Goal: Task Accomplishment & Management: Manage account settings

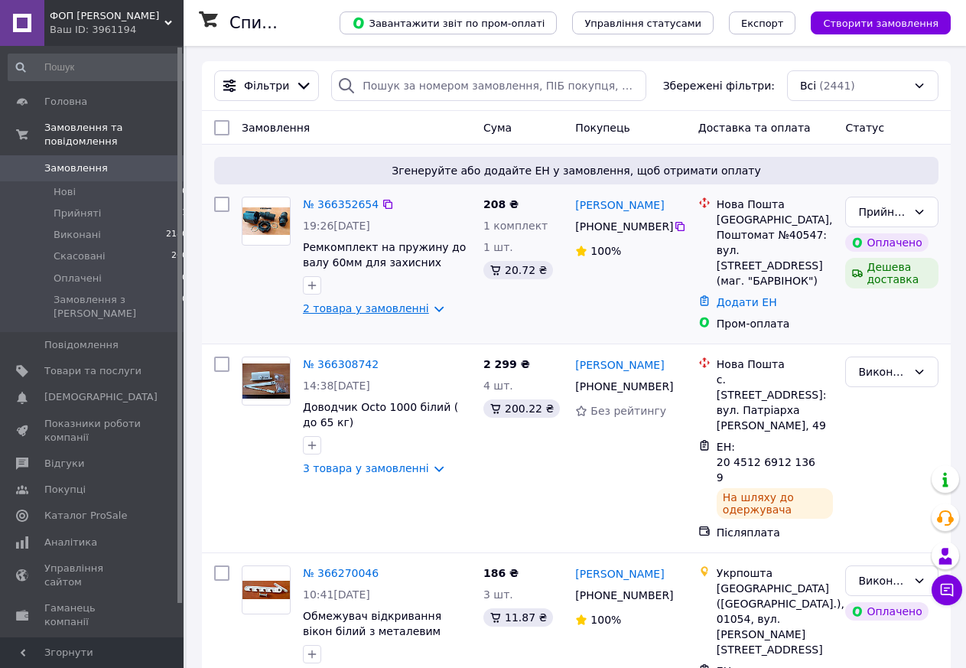
click at [362, 309] on link "2 товара у замовленні" at bounding box center [366, 308] width 126 height 12
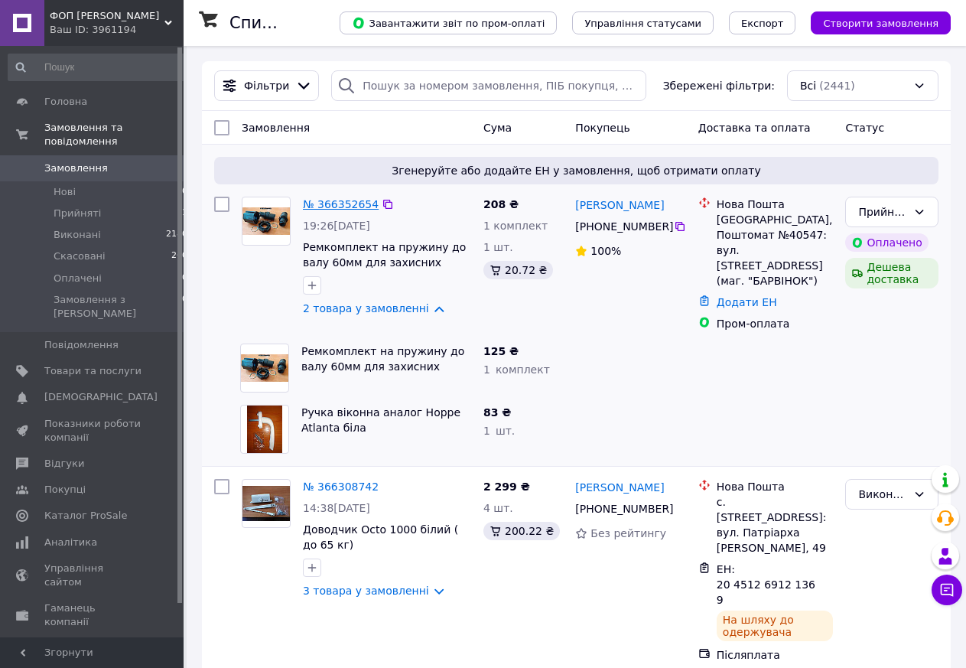
click at [343, 202] on link "№ 366352654" at bounding box center [341, 204] width 76 height 12
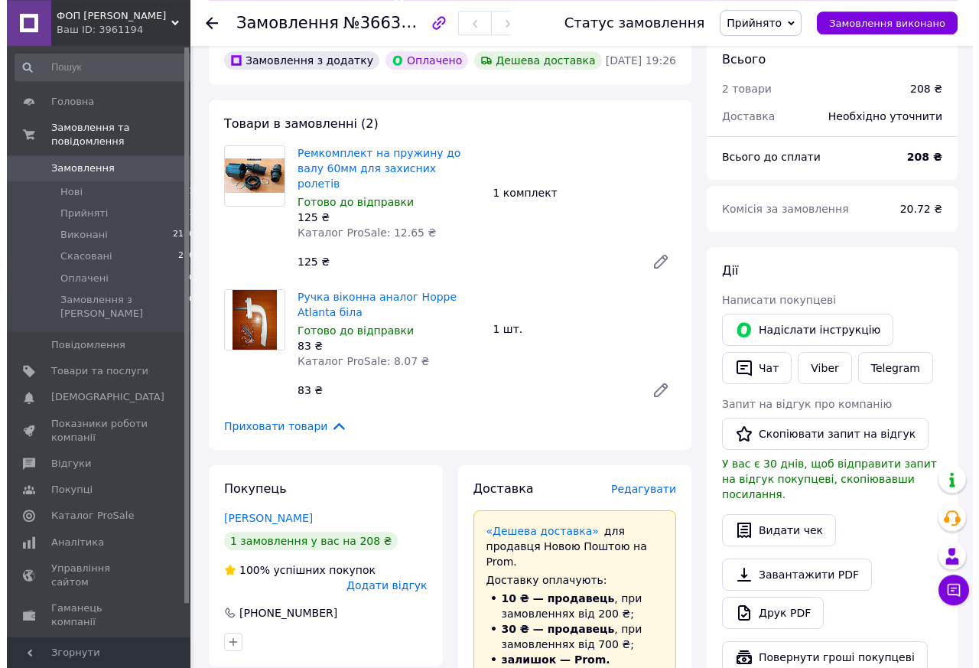
scroll to position [156, 0]
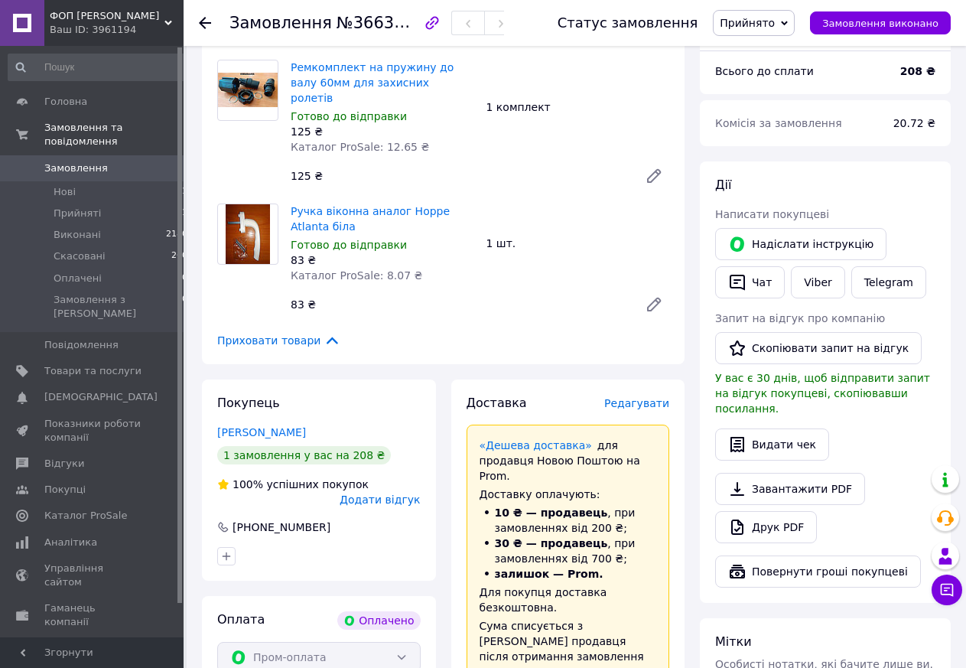
click at [658, 397] on span "Редагувати" at bounding box center [636, 403] width 65 height 12
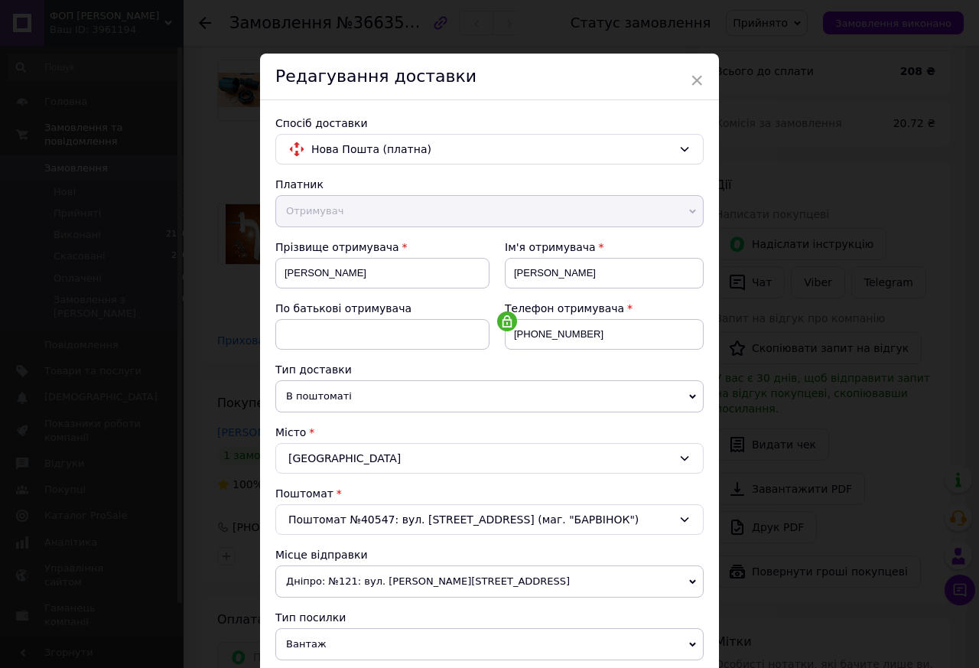
scroll to position [348, 0]
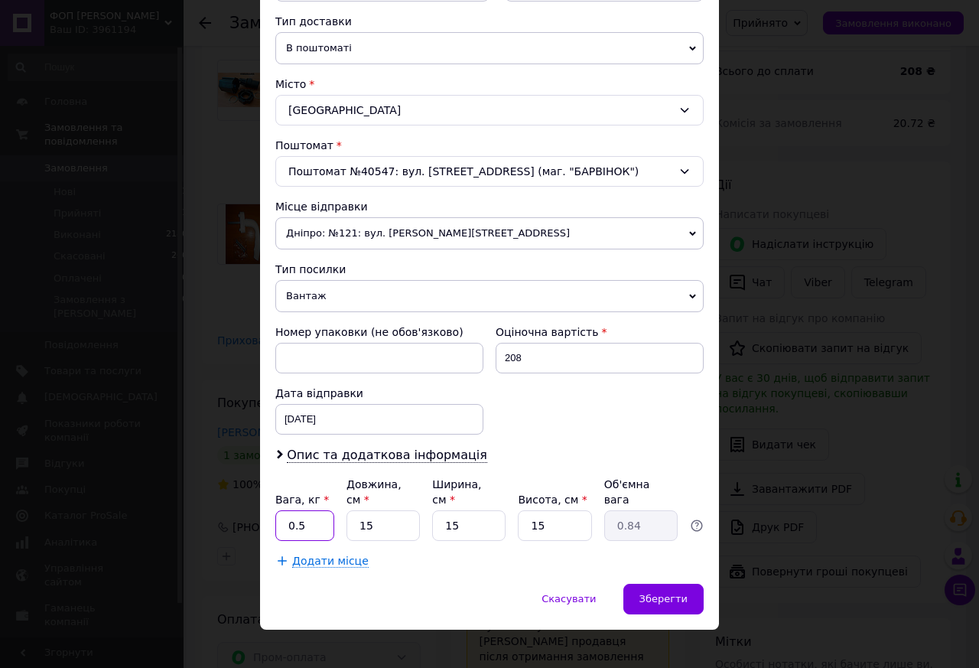
drag, startPoint x: 325, startPoint y: 514, endPoint x: 206, endPoint y: 516, distance: 119.4
click at [206, 516] on div "× Редагування доставки Спосіб доставки Нова Пошта (платна) Платник Отримувач Ві…" at bounding box center [489, 334] width 979 height 668
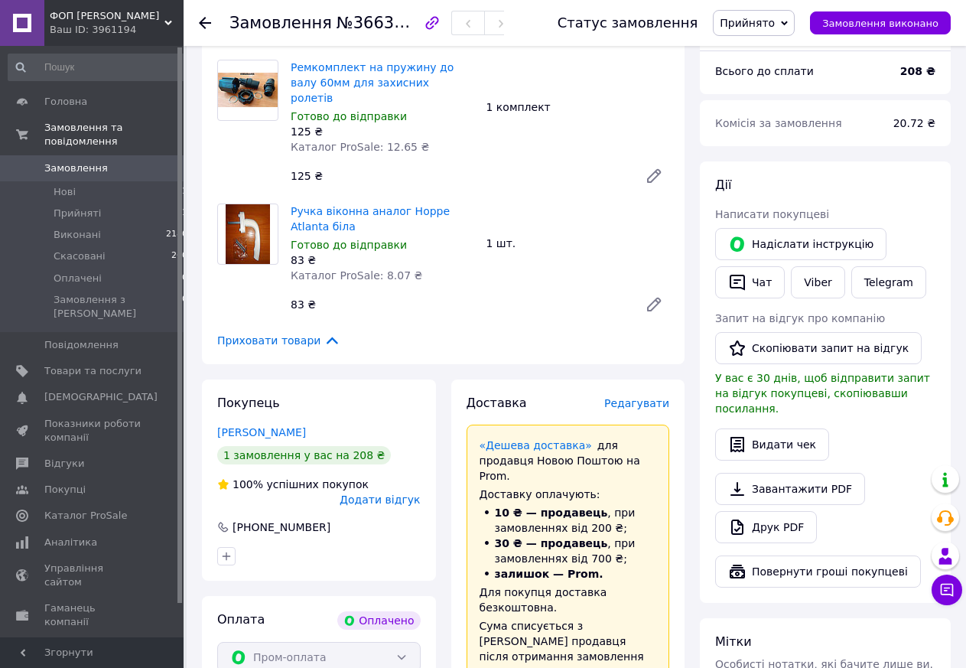
click at [650, 397] on span "Редагувати" at bounding box center [636, 403] width 65 height 12
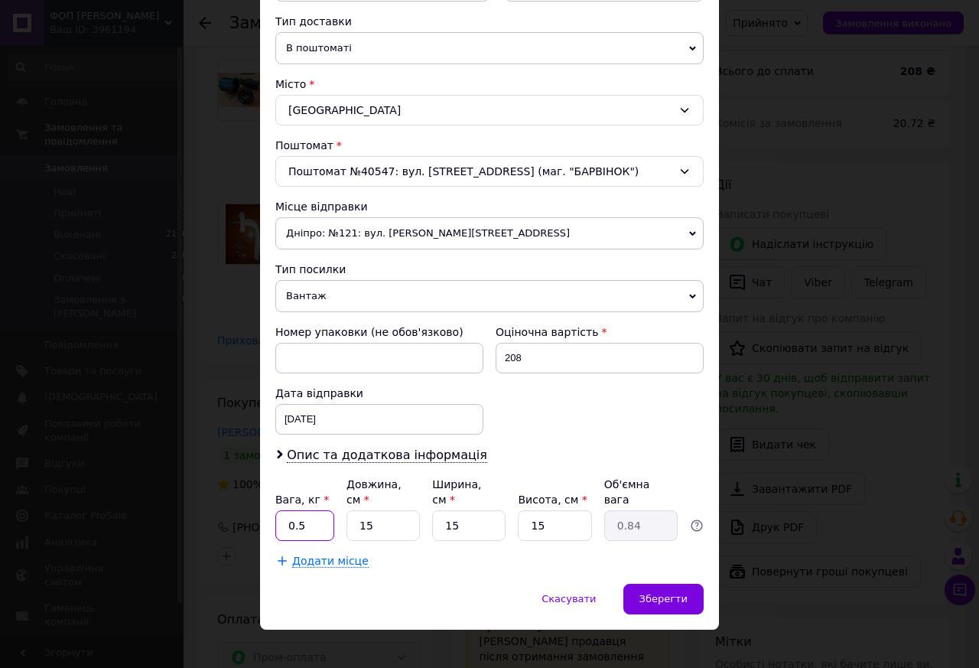
drag, startPoint x: 324, startPoint y: 496, endPoint x: 284, endPoint y: 511, distance: 42.4
click at [285, 510] on input "0.5" at bounding box center [304, 525] width 59 height 31
type input "1"
drag, startPoint x: 402, startPoint y: 513, endPoint x: 334, endPoint y: 511, distance: 68.1
click at [334, 511] on div "Вага, кг * 1 Довжина, см * 15 Ширина, см * 15 Висота, см * 15 Об'ємна вага 0.84" at bounding box center [489, 509] width 428 height 64
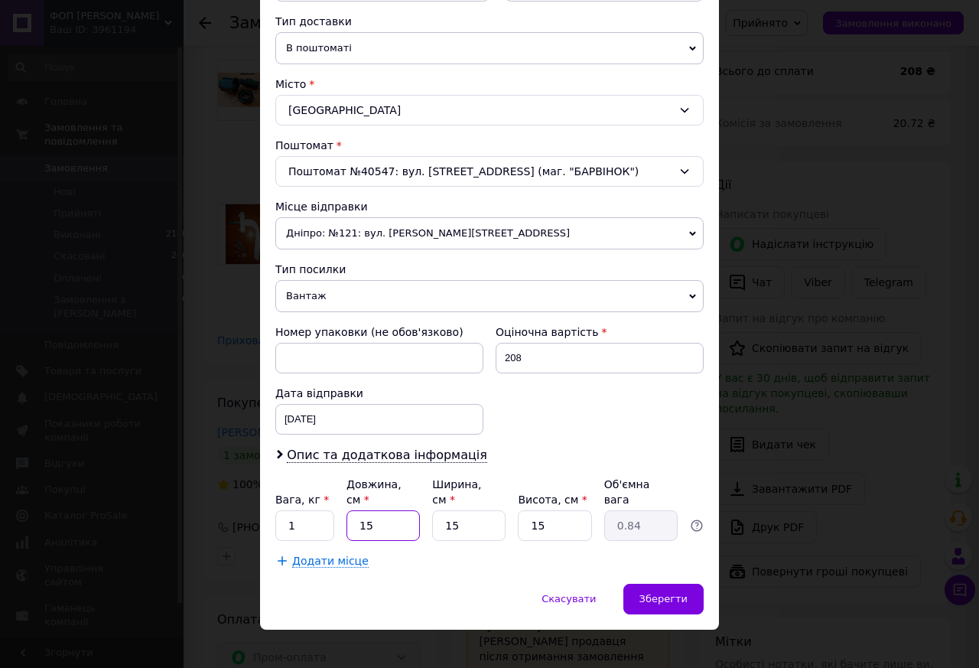
type input "2"
type input "0.11"
type input "25"
type input "1.41"
type input "25"
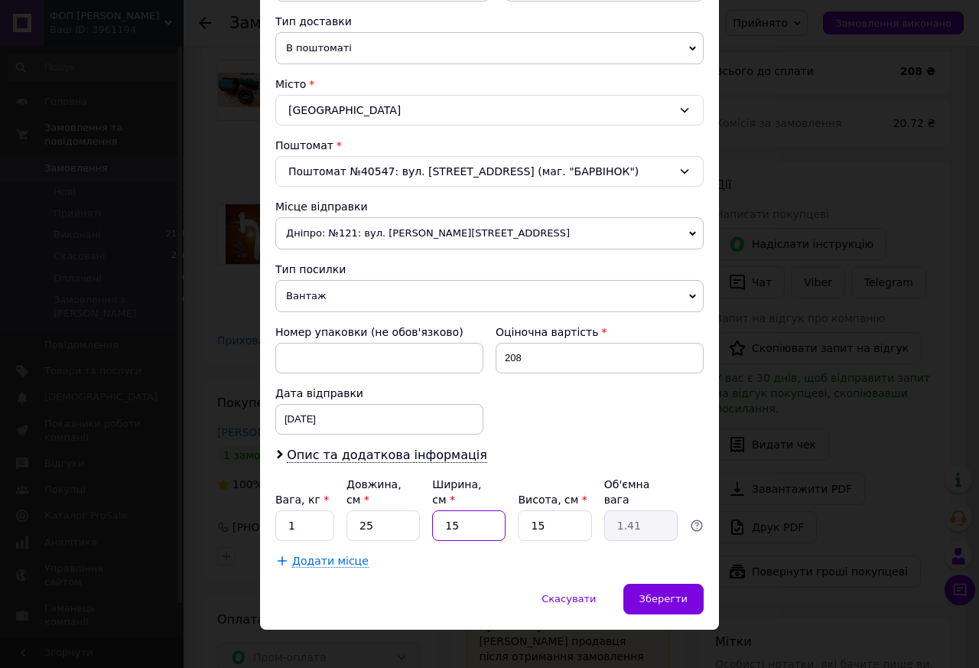
type input "1"
type input "0.1"
type input "15"
type input "1.41"
type input "1"
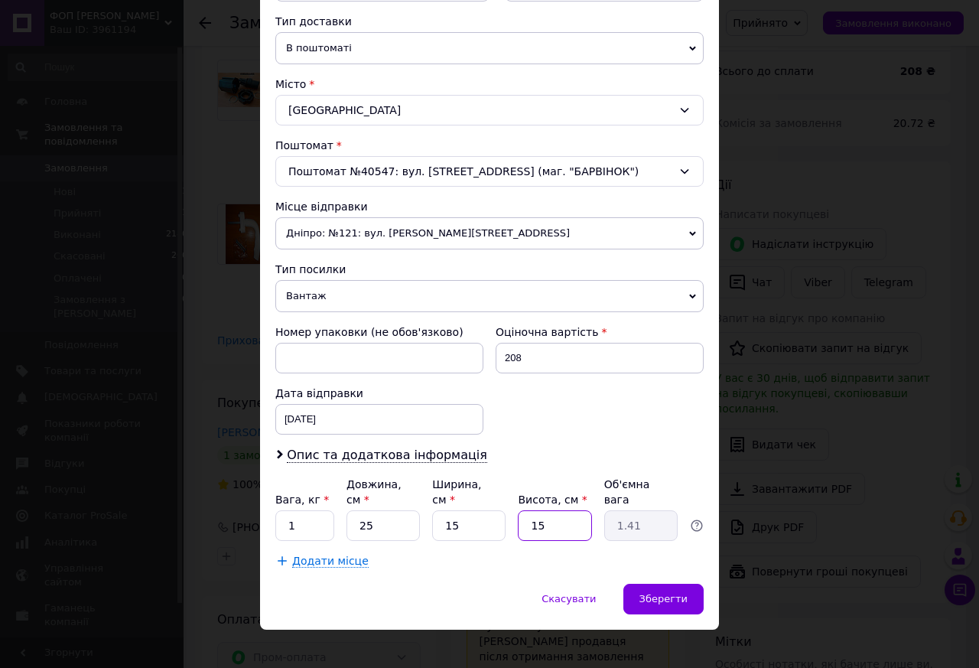
type input "0.1"
type input "10"
type input "0.94"
type input "10"
click at [492, 584] on div "Скасувати   Зберегти" at bounding box center [489, 607] width 459 height 46
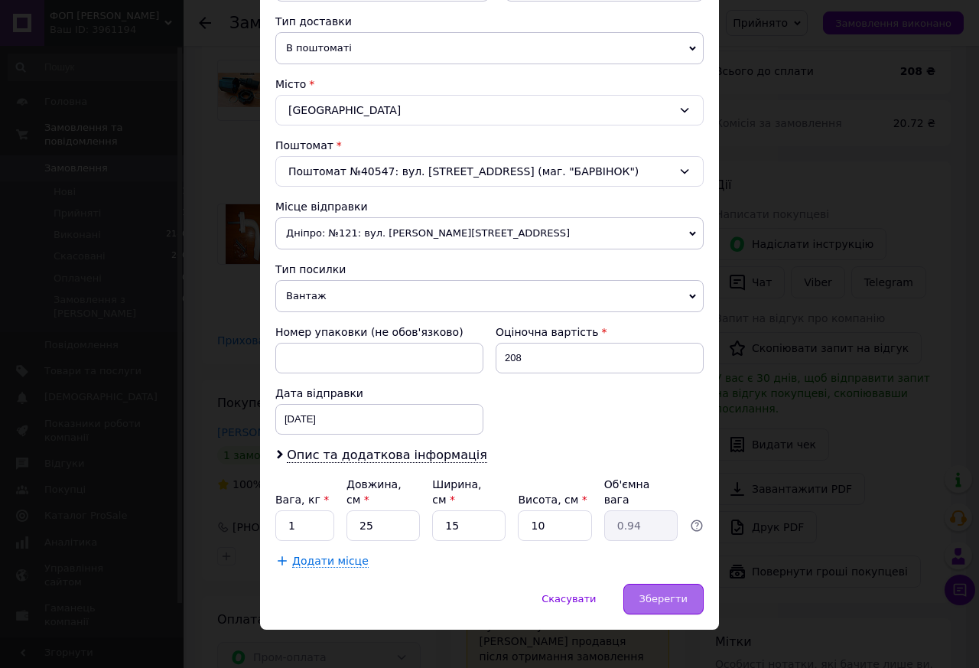
click at [670, 584] on div "Зберегти" at bounding box center [663, 599] width 80 height 31
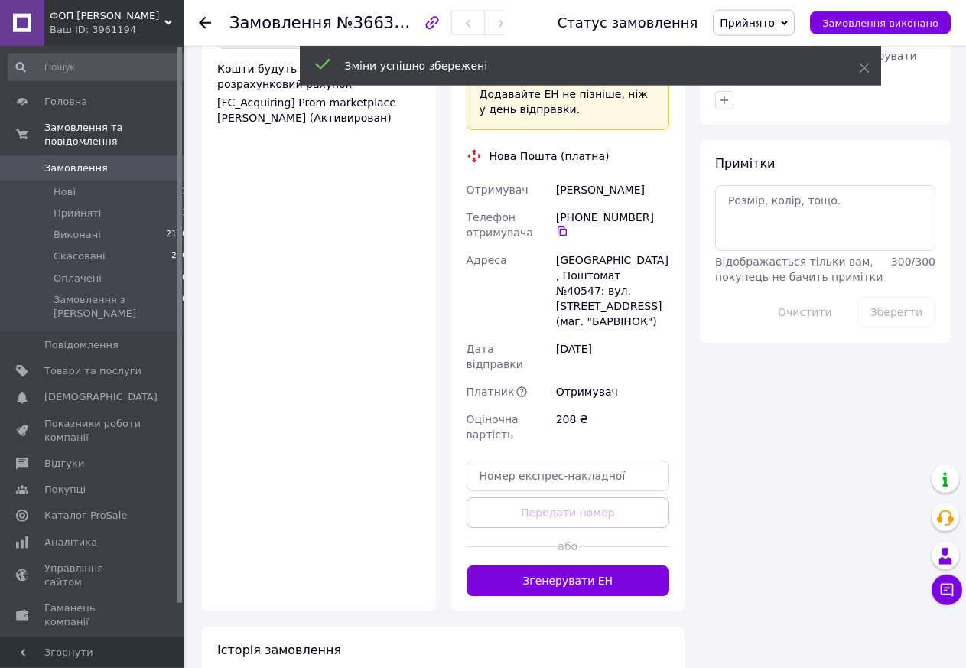
scroll to position [780, 0]
click at [597, 565] on button "Згенерувати ЕН" at bounding box center [568, 580] width 203 height 31
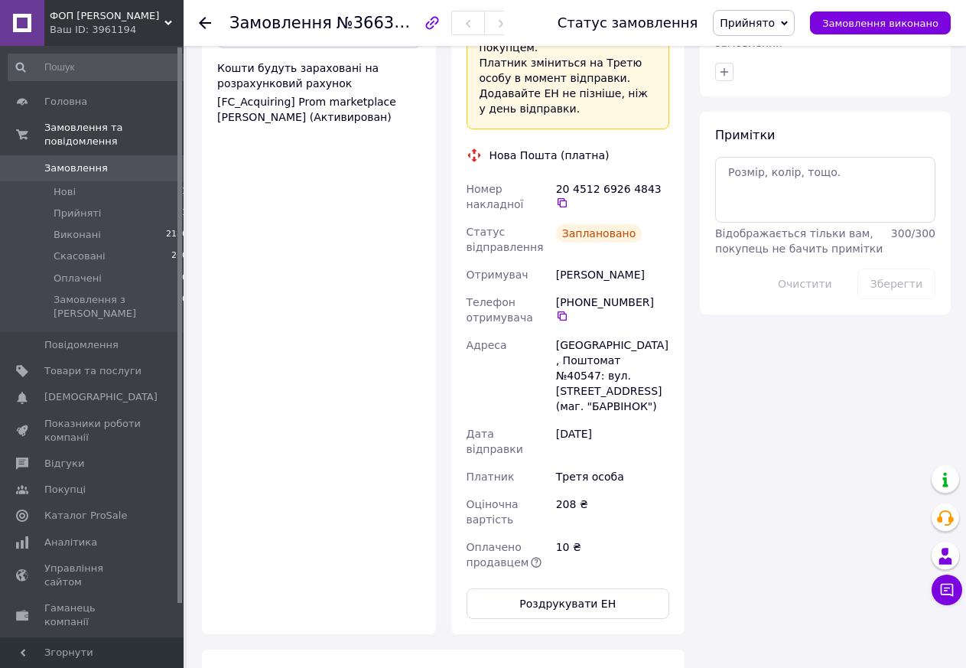
click at [207, 24] on use at bounding box center [205, 23] width 12 height 12
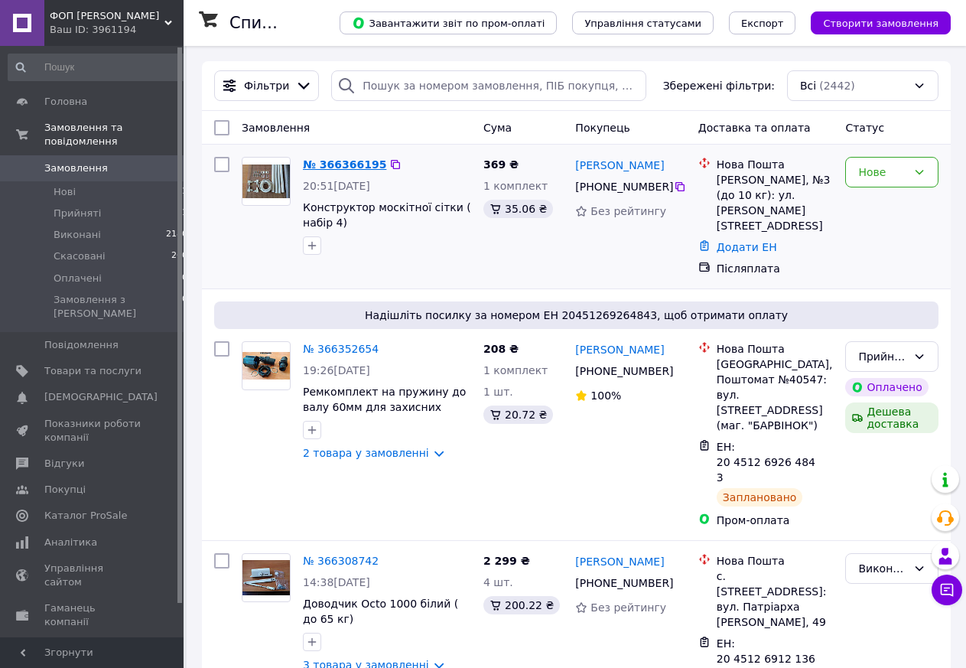
click at [331, 160] on link "№ 366366195" at bounding box center [344, 164] width 83 height 12
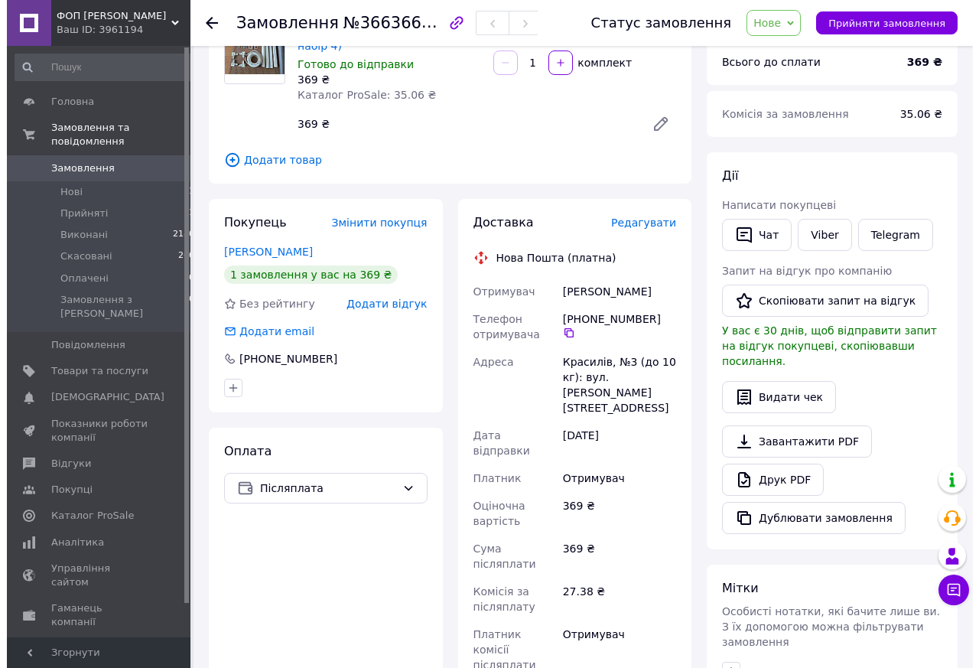
scroll to position [70, 0]
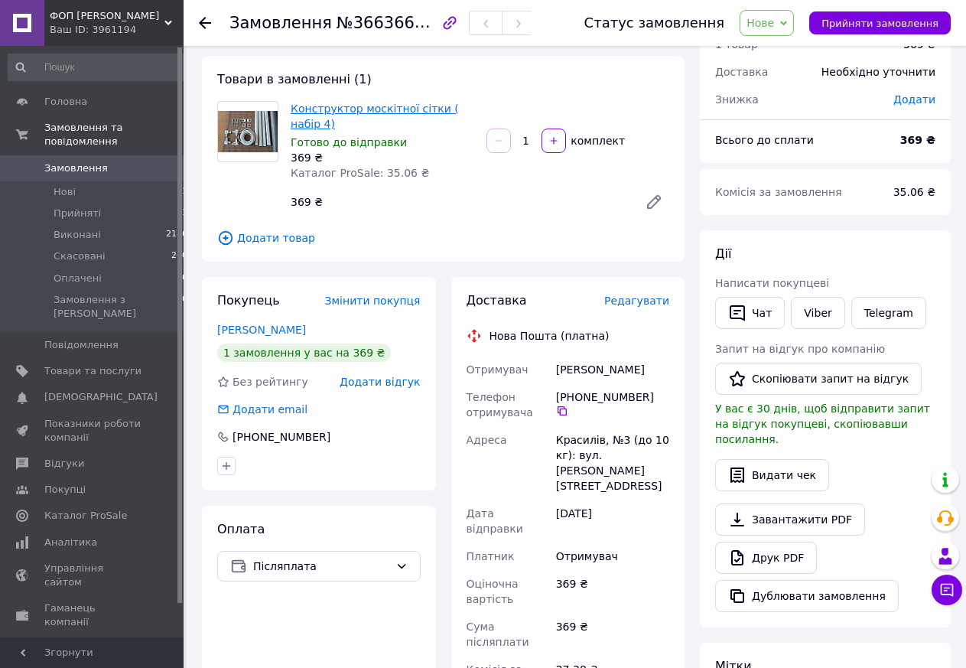
click at [350, 108] on link "Конструктор москітної сітки ( набір 4)" at bounding box center [375, 117] width 168 height 28
click at [653, 302] on span "Редагувати" at bounding box center [636, 301] width 65 height 12
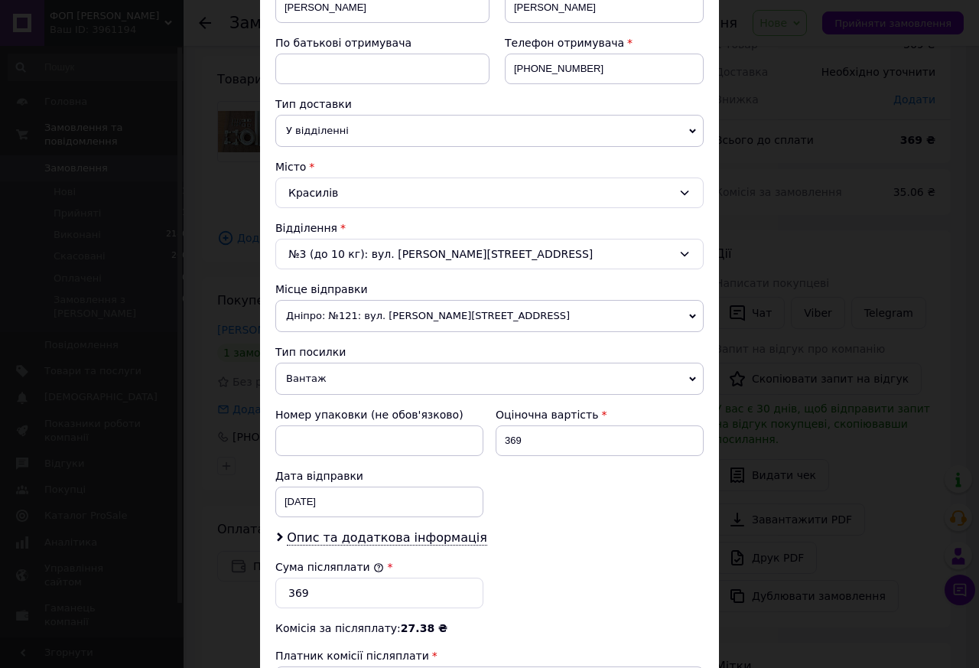
scroll to position [349, 0]
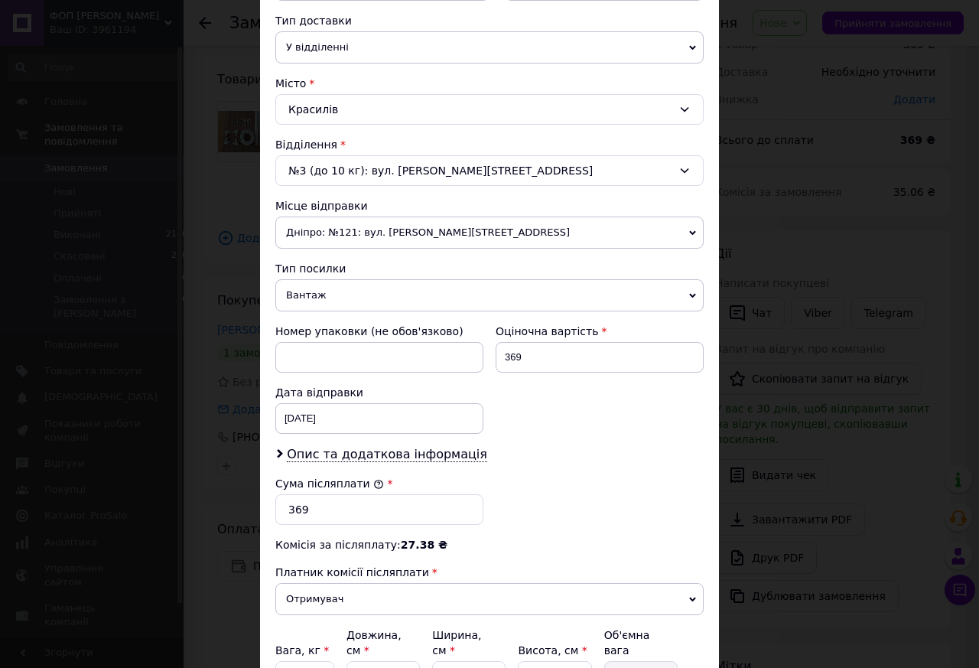
click at [487, 164] on div "№3 (до 10 кг): вул. Грушевського, 33Б" at bounding box center [489, 170] width 428 height 31
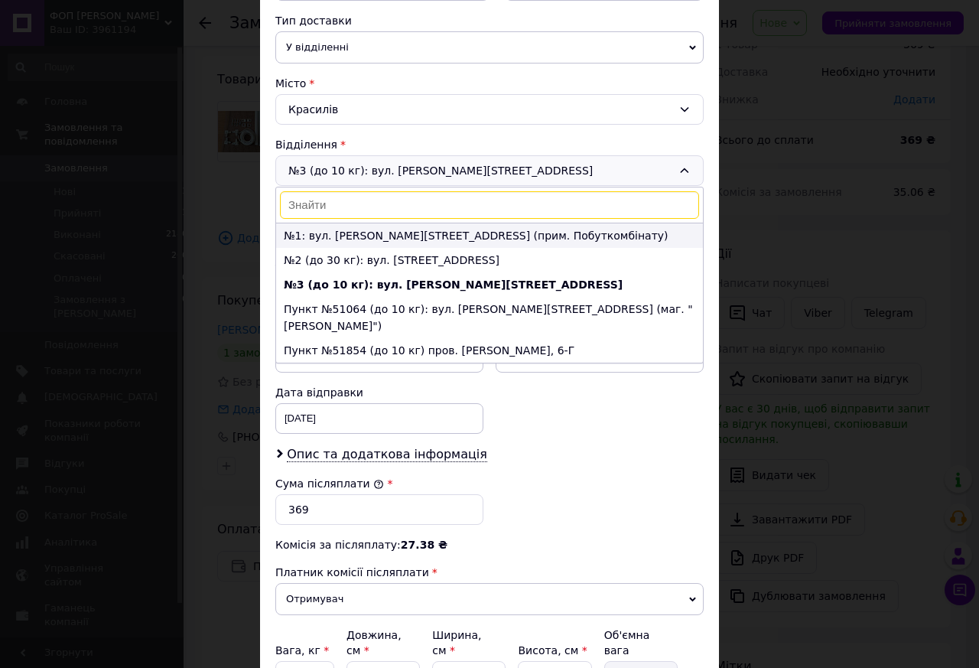
click at [562, 238] on li "№1: вул. Грушевського, 112 (прим. Побуткомбінату)" at bounding box center [489, 235] width 427 height 24
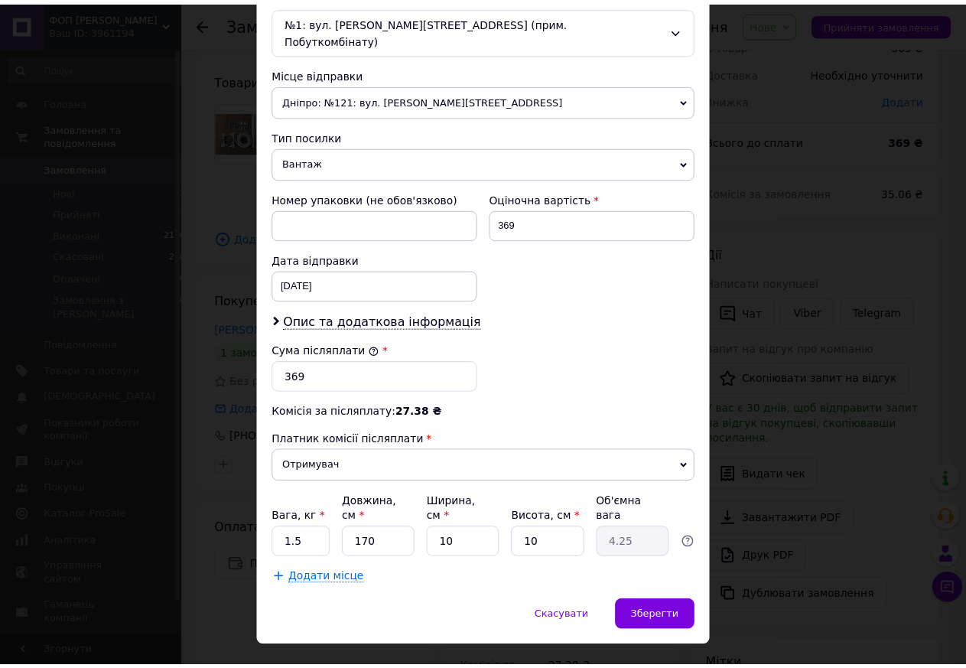
scroll to position [500, 0]
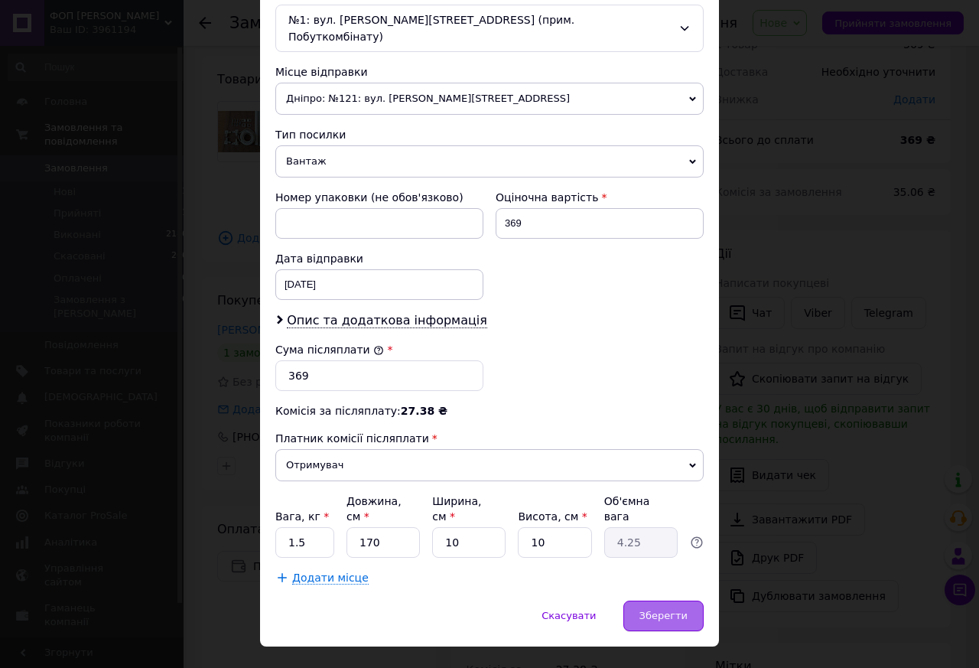
click at [646, 610] on span "Зберегти" at bounding box center [664, 615] width 48 height 11
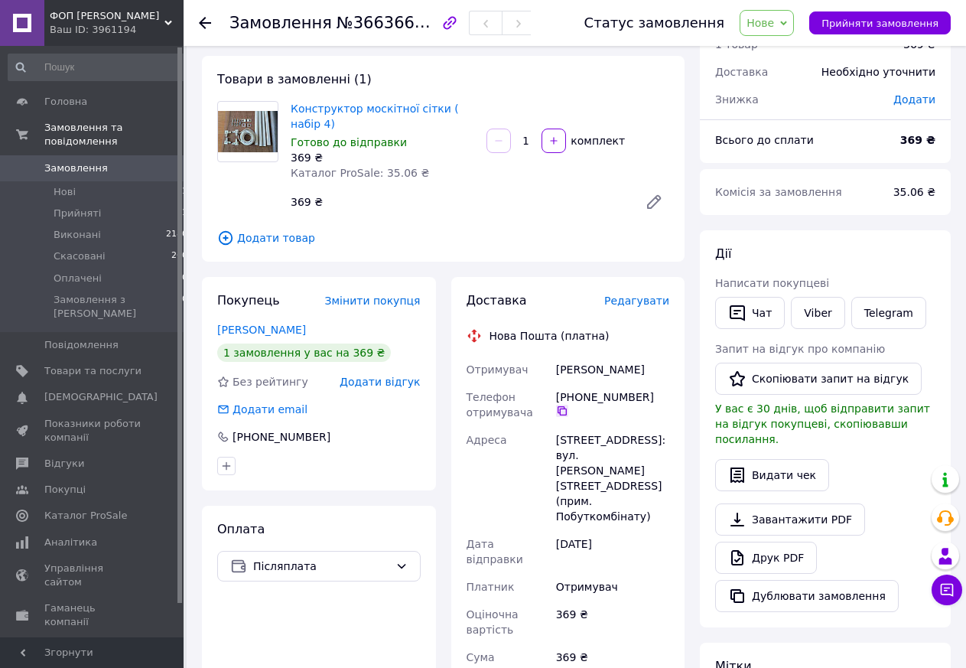
click at [568, 405] on icon at bounding box center [562, 411] width 12 height 12
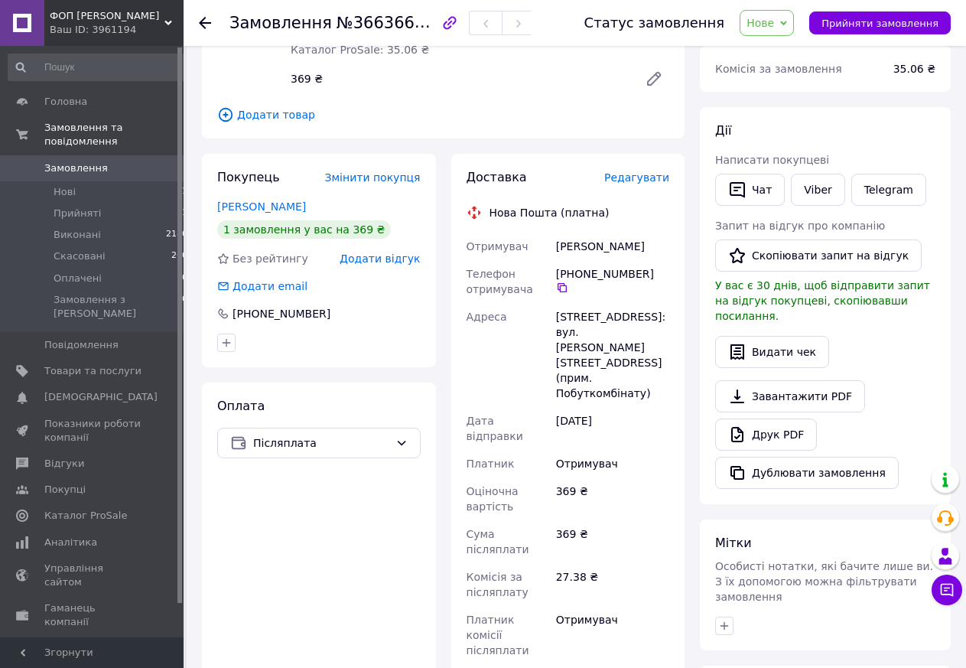
scroll to position [234, 0]
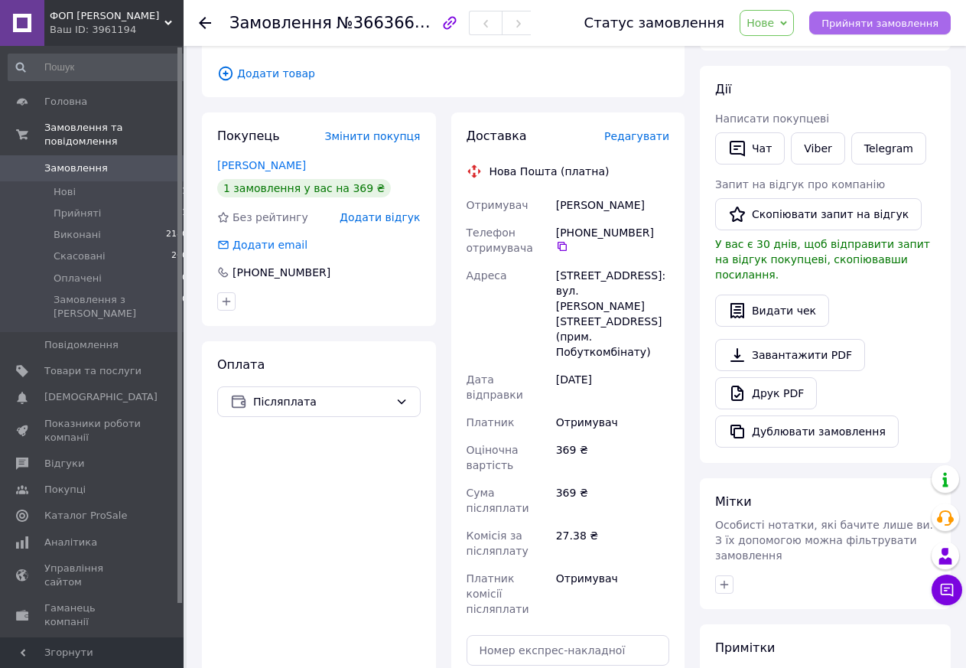
click at [880, 21] on span "Прийняти замовлення" at bounding box center [880, 23] width 117 height 11
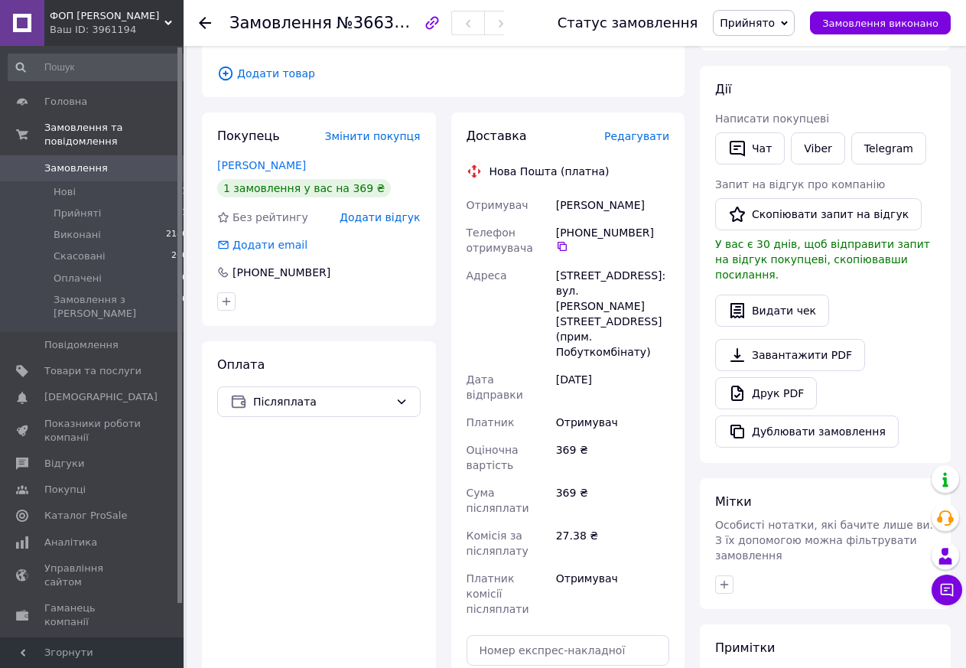
click at [202, 21] on use at bounding box center [205, 23] width 12 height 12
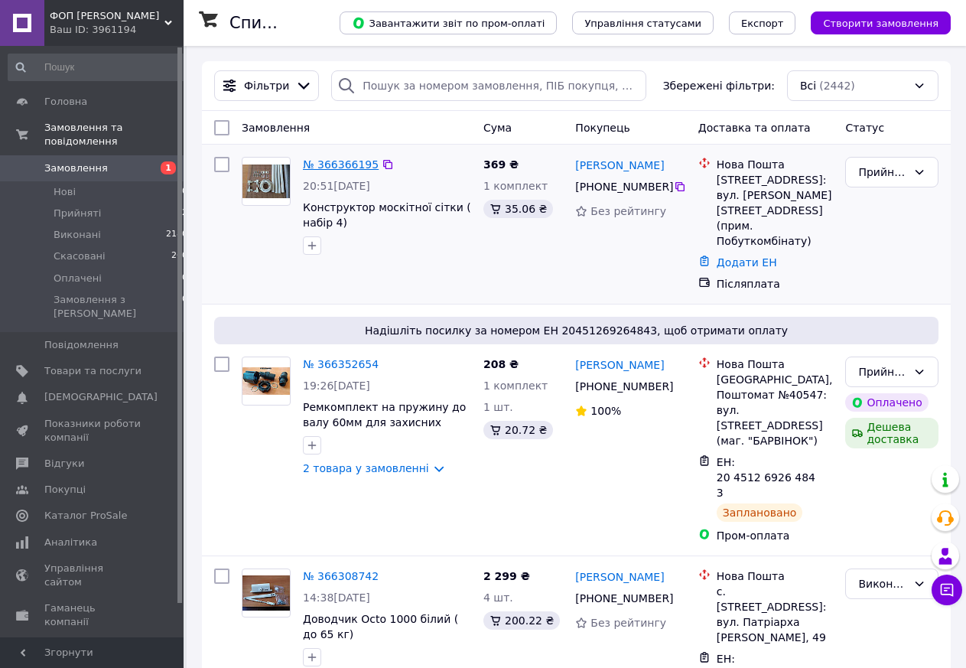
click at [336, 167] on link "№ 366366195" at bounding box center [341, 164] width 76 height 12
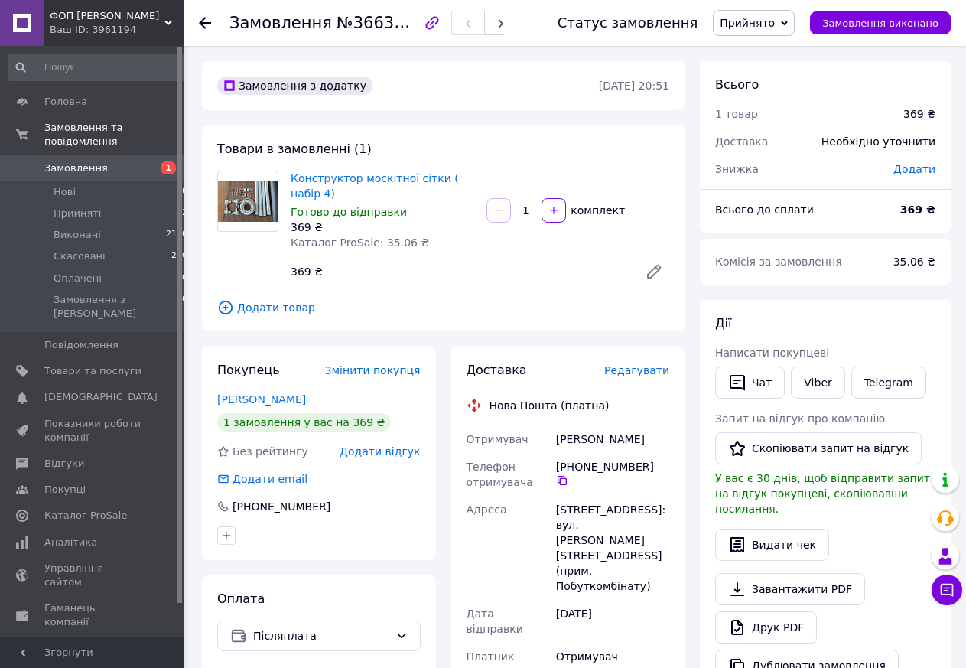
scroll to position [78, 0]
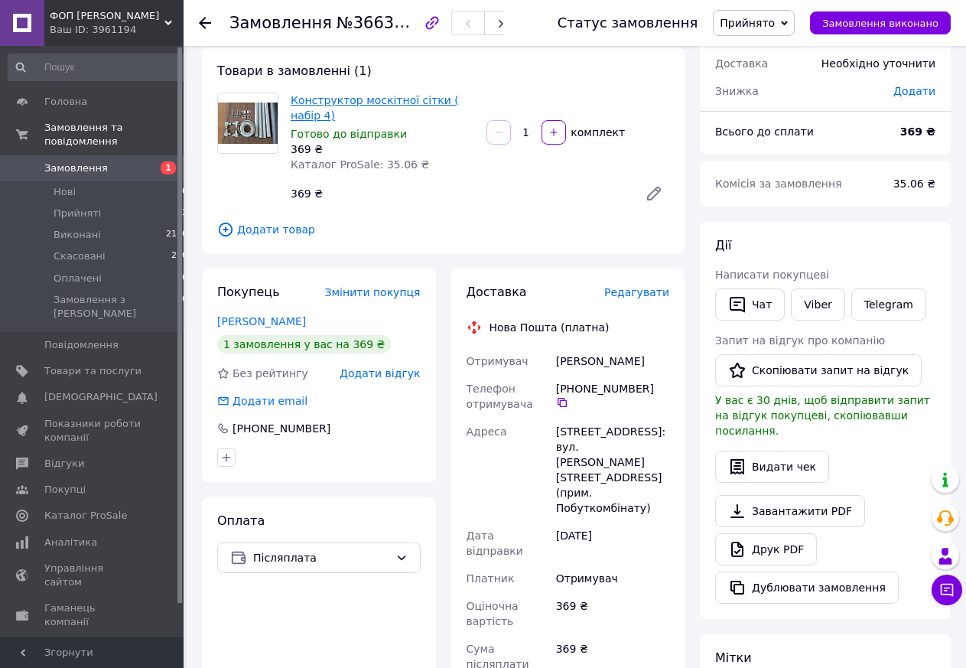
click at [384, 99] on link "Конструктор москітної сітки ( набір 4)" at bounding box center [375, 108] width 168 height 28
click at [202, 26] on use at bounding box center [205, 23] width 12 height 12
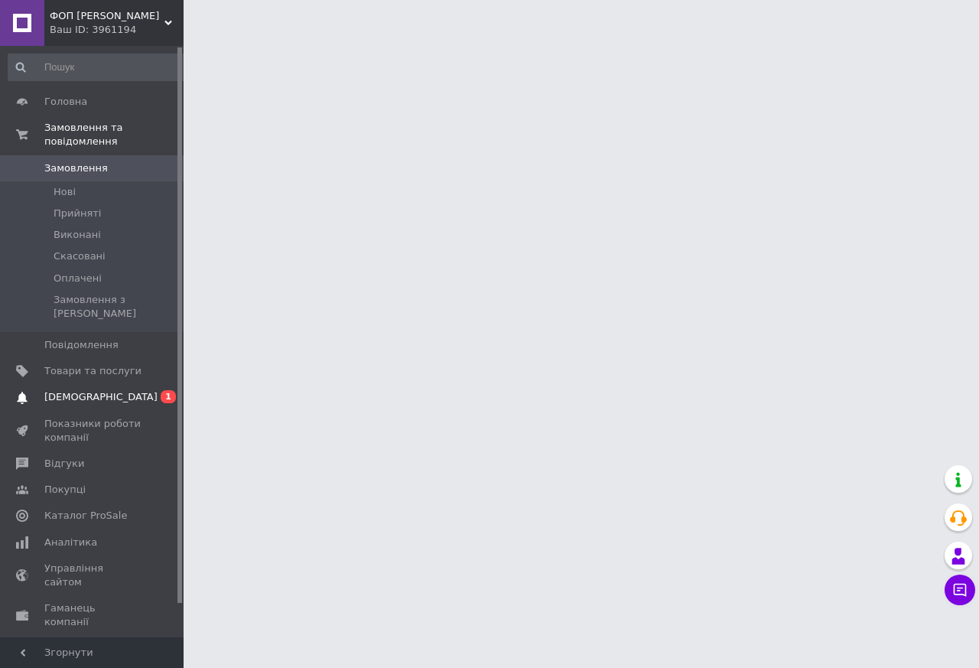
click at [80, 390] on span "[DEMOGRAPHIC_DATA]" at bounding box center [100, 397] width 113 height 14
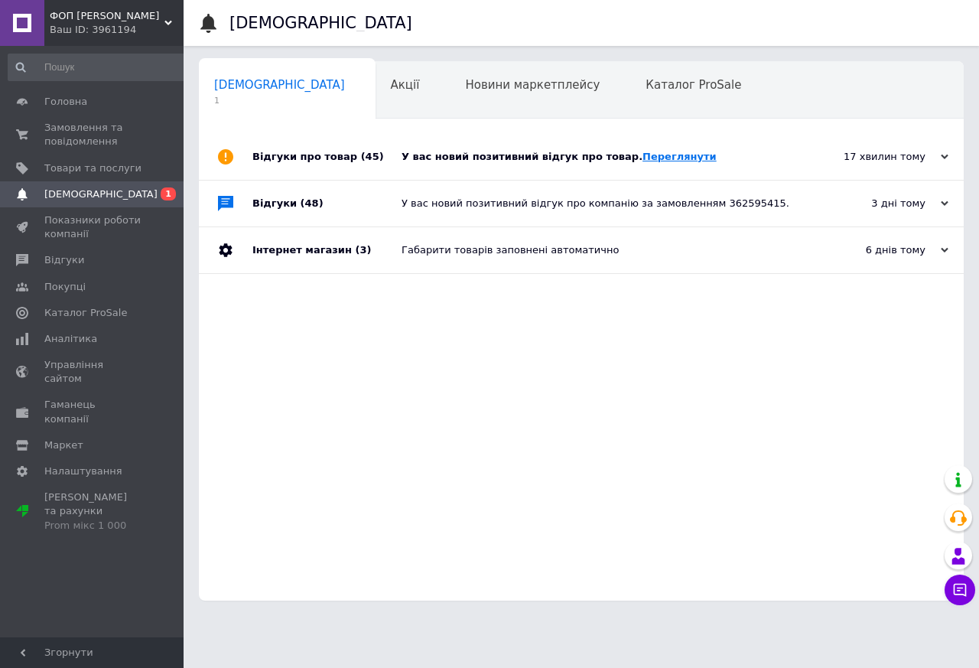
click at [652, 156] on link "Переглянути" at bounding box center [680, 156] width 74 height 11
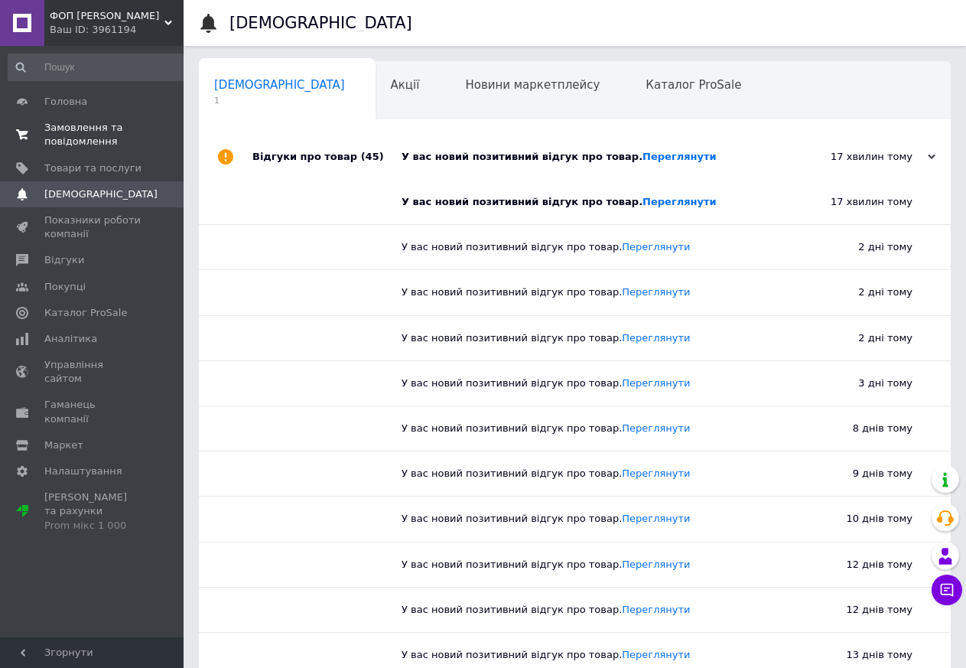
click at [92, 135] on span "Замовлення та повідомлення" at bounding box center [92, 135] width 97 height 28
